Goal: Navigation & Orientation: Go to known website

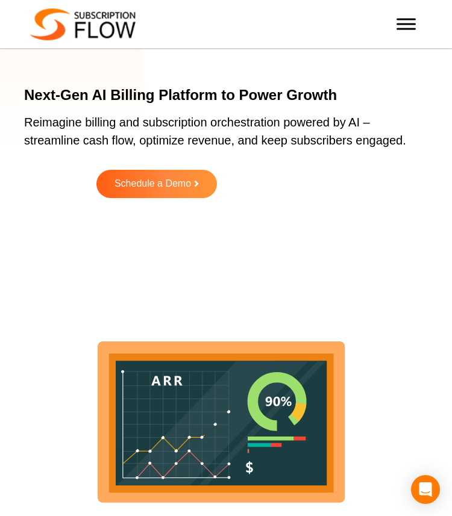
click at [73, 38] on img at bounding box center [82, 24] width 105 height 32
